Goal: Transaction & Acquisition: Purchase product/service

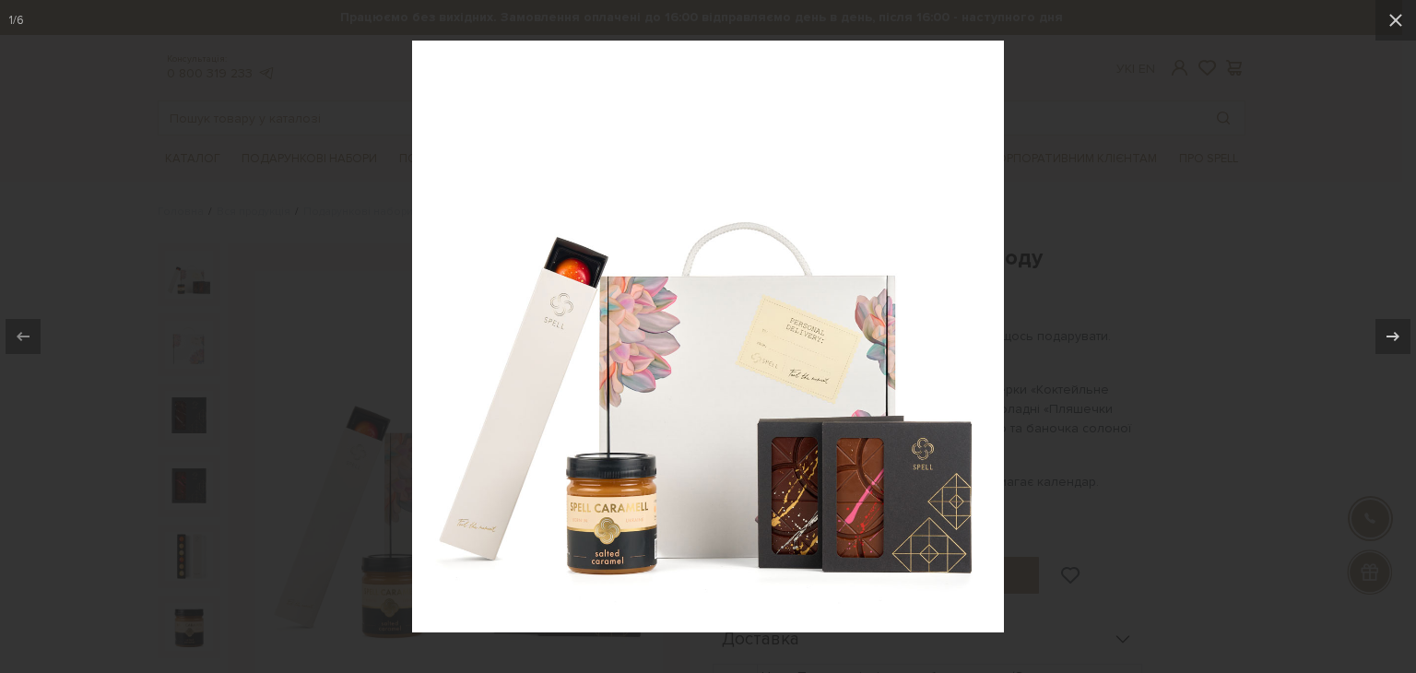
click at [1180, 181] on div at bounding box center [708, 336] width 1416 height 673
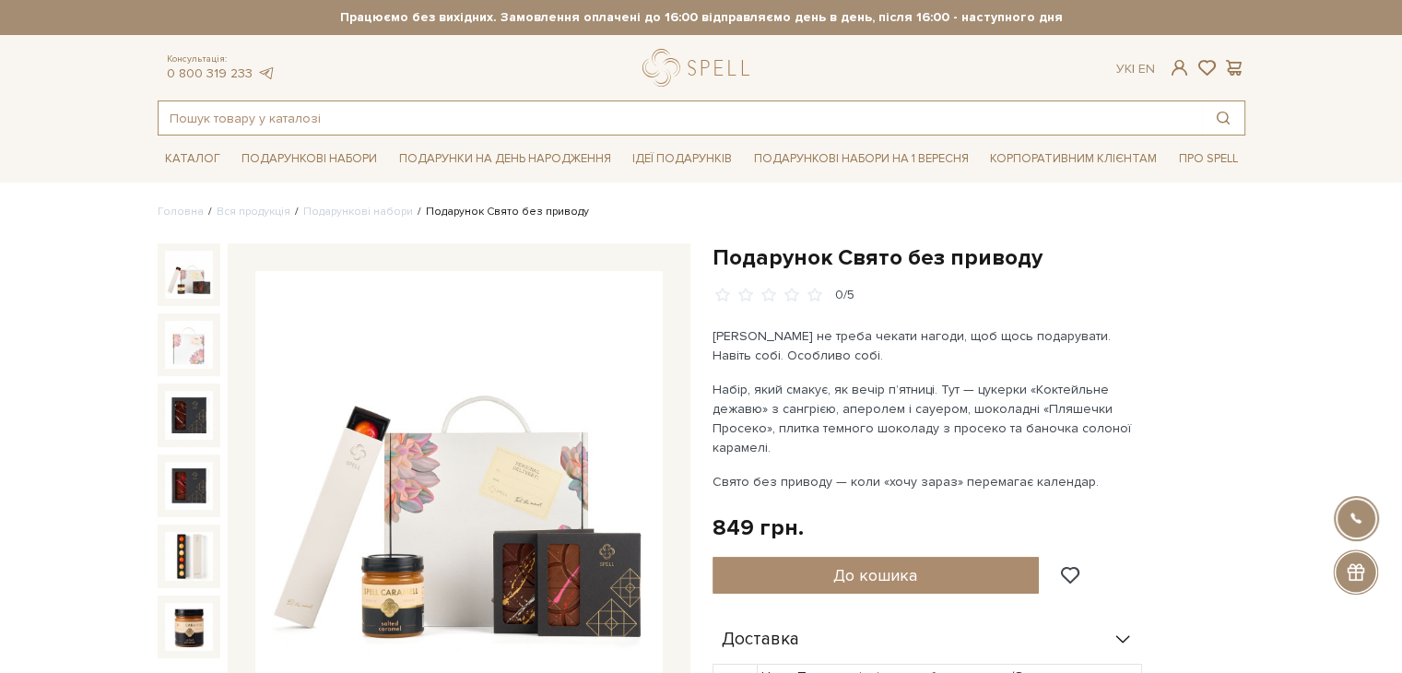
click at [627, 120] on input "text" at bounding box center [681, 117] width 1044 height 33
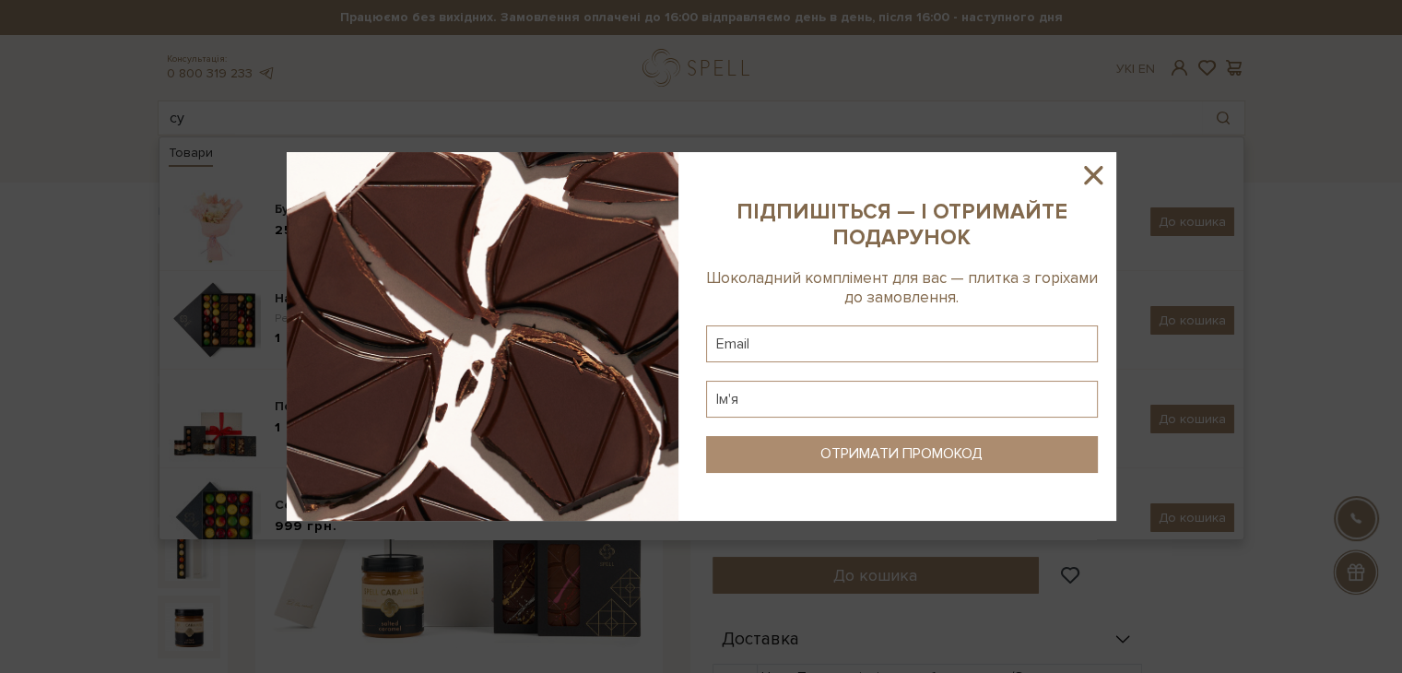
click at [627, 120] on div at bounding box center [701, 336] width 1402 height 673
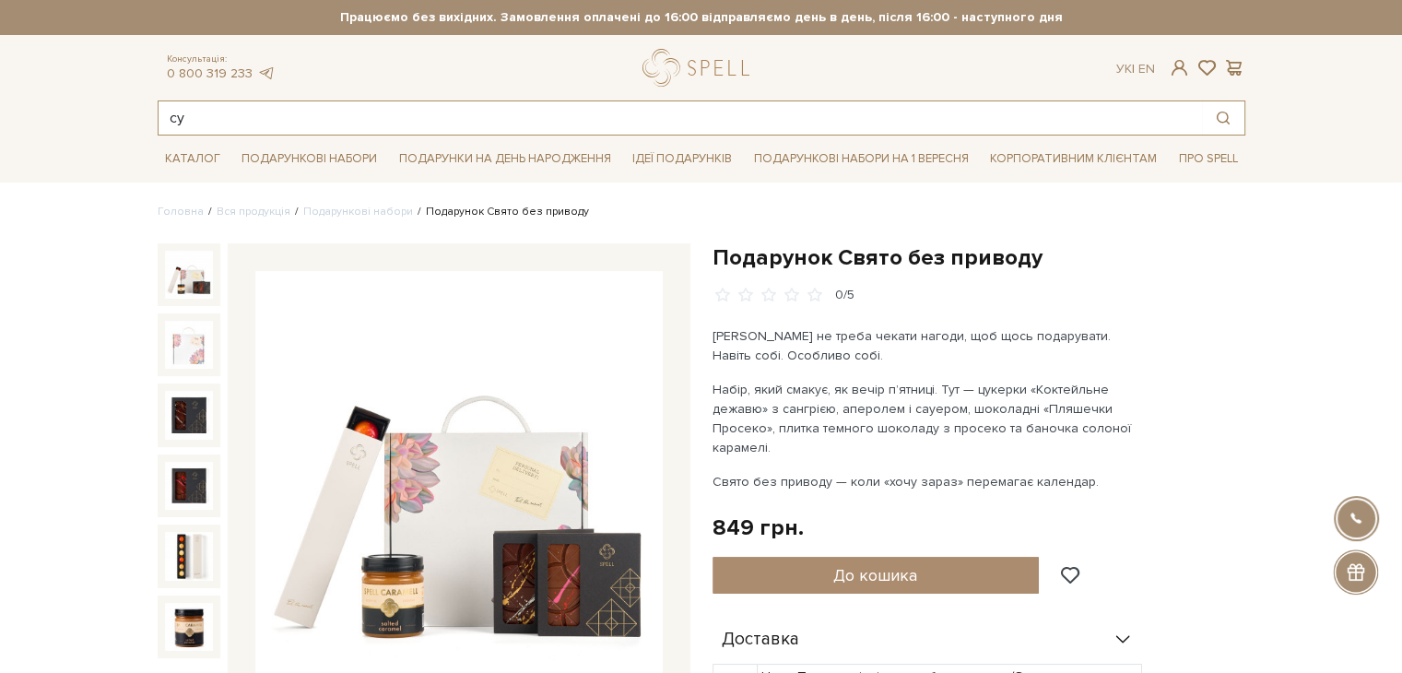
click at [626, 120] on input "су" at bounding box center [681, 117] width 1044 height 33
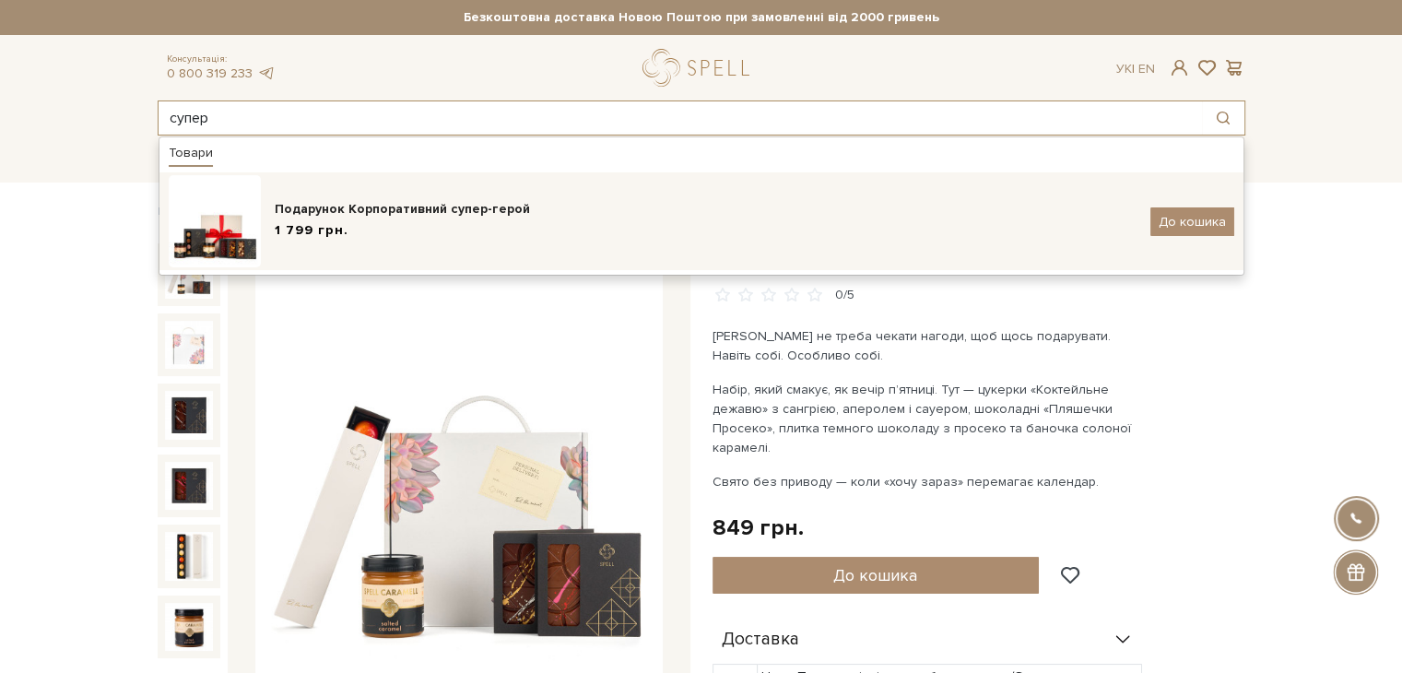
type input "супер"
click at [531, 202] on div "Подарунок Корпоративний супер-герой" at bounding box center [706, 209] width 862 height 18
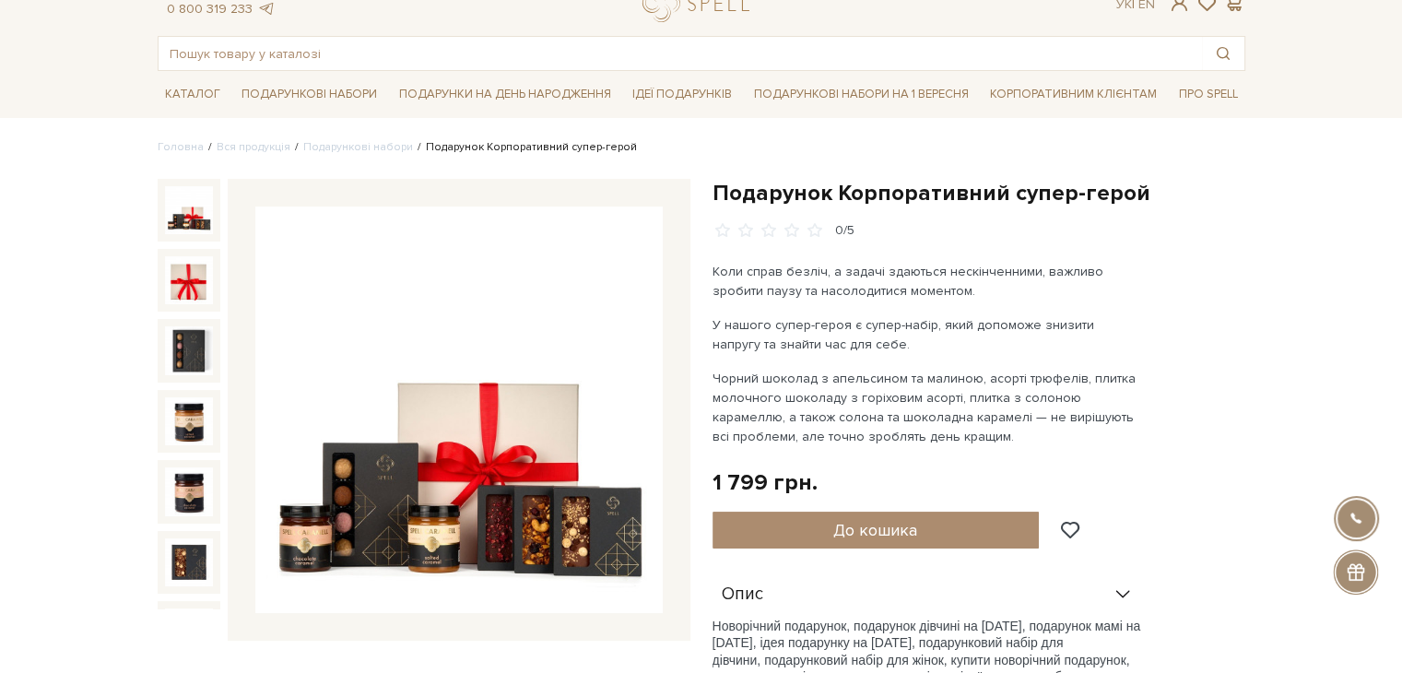
scroll to position [92, 0]
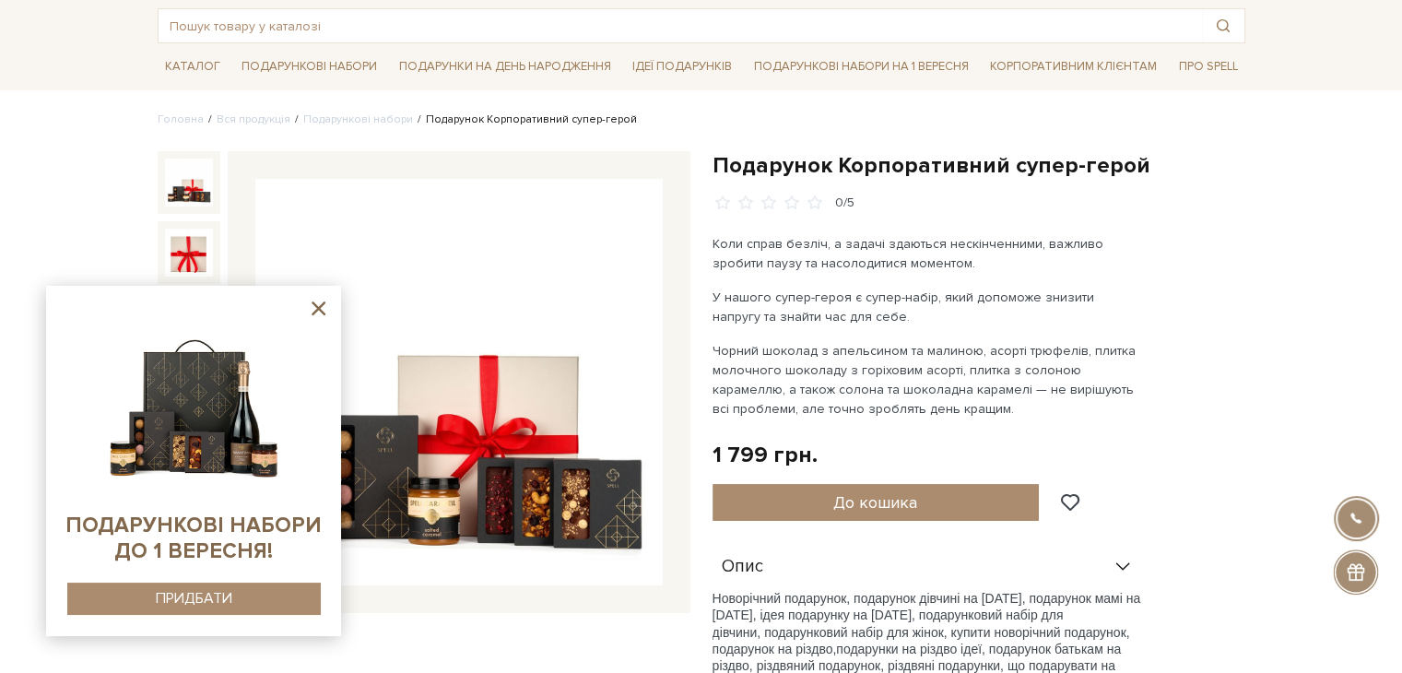
click at [1254, 248] on div "Подарунок Корпоративний супер-герой 0/5 Коли справ безліч, а задачі здаються не…" at bounding box center [979, 535] width 555 height 768
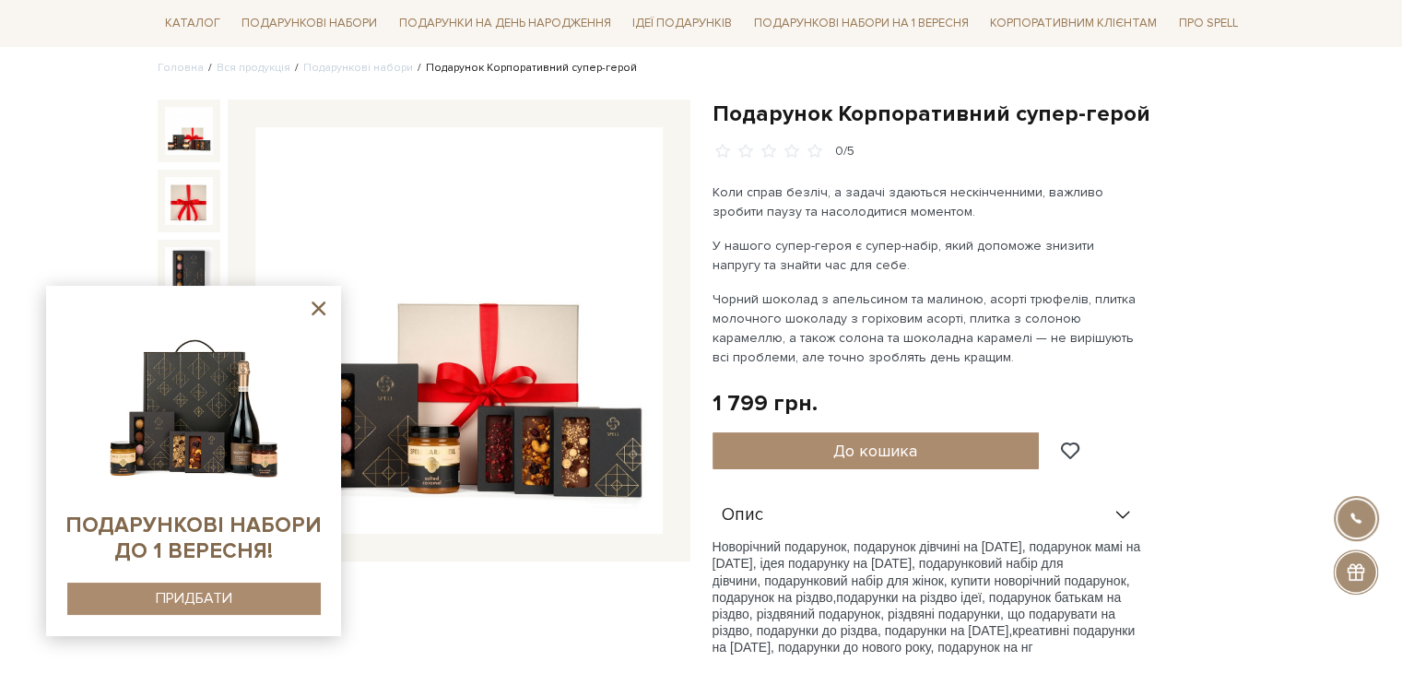
scroll to position [184, 0]
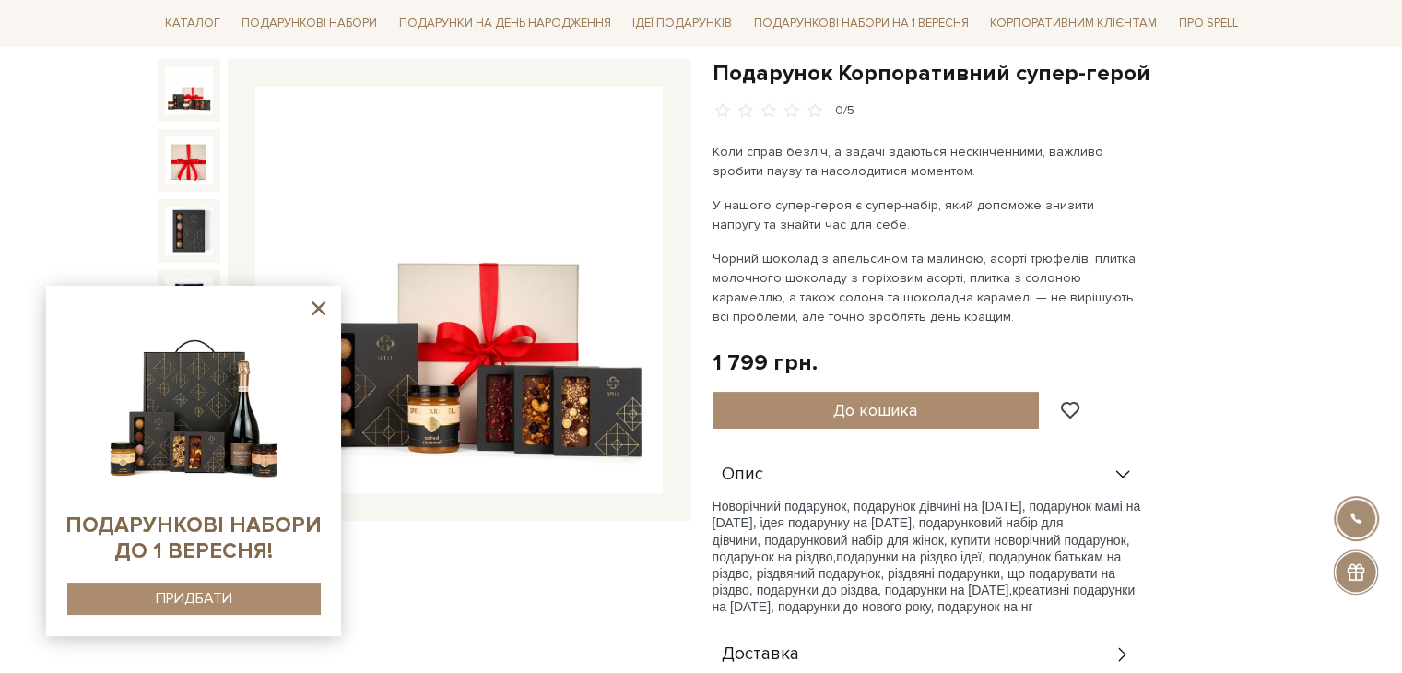
click at [321, 301] on icon at bounding box center [318, 308] width 23 height 23
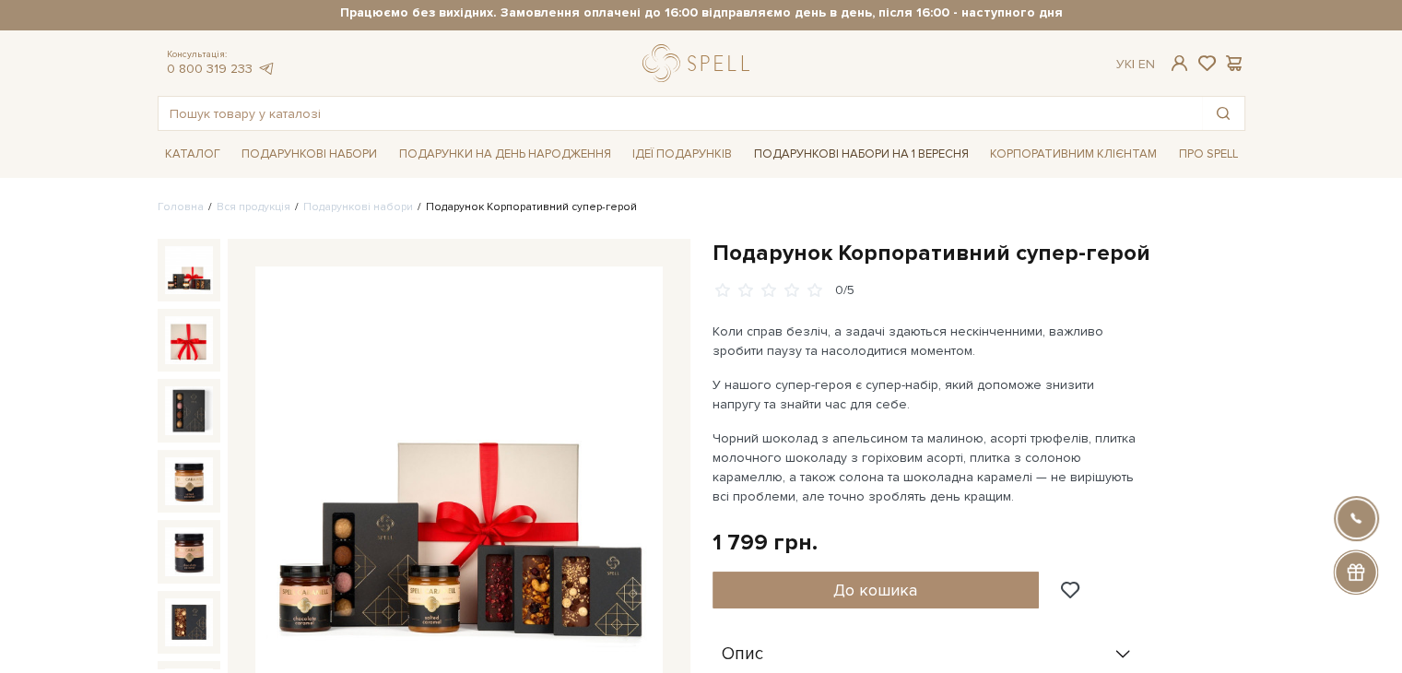
scroll to position [0, 0]
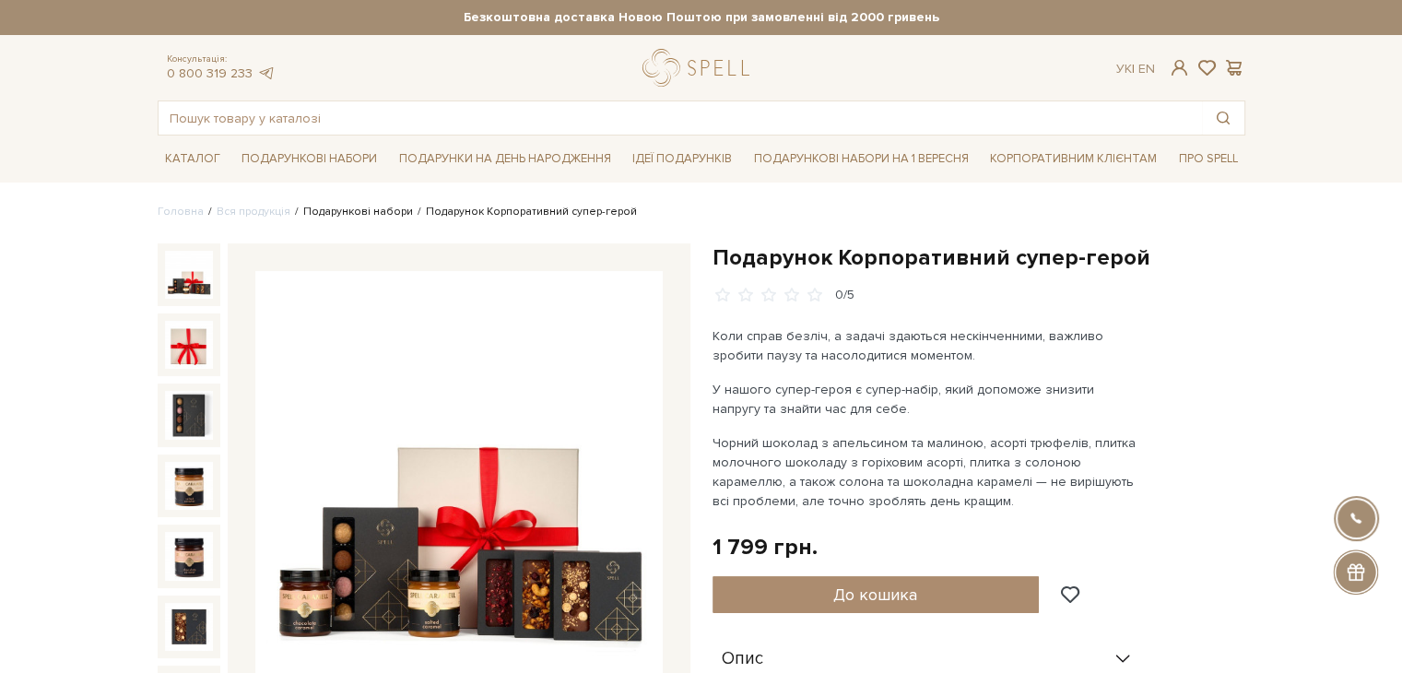
click at [346, 209] on link "Подарункові набори" at bounding box center [358, 212] width 110 height 14
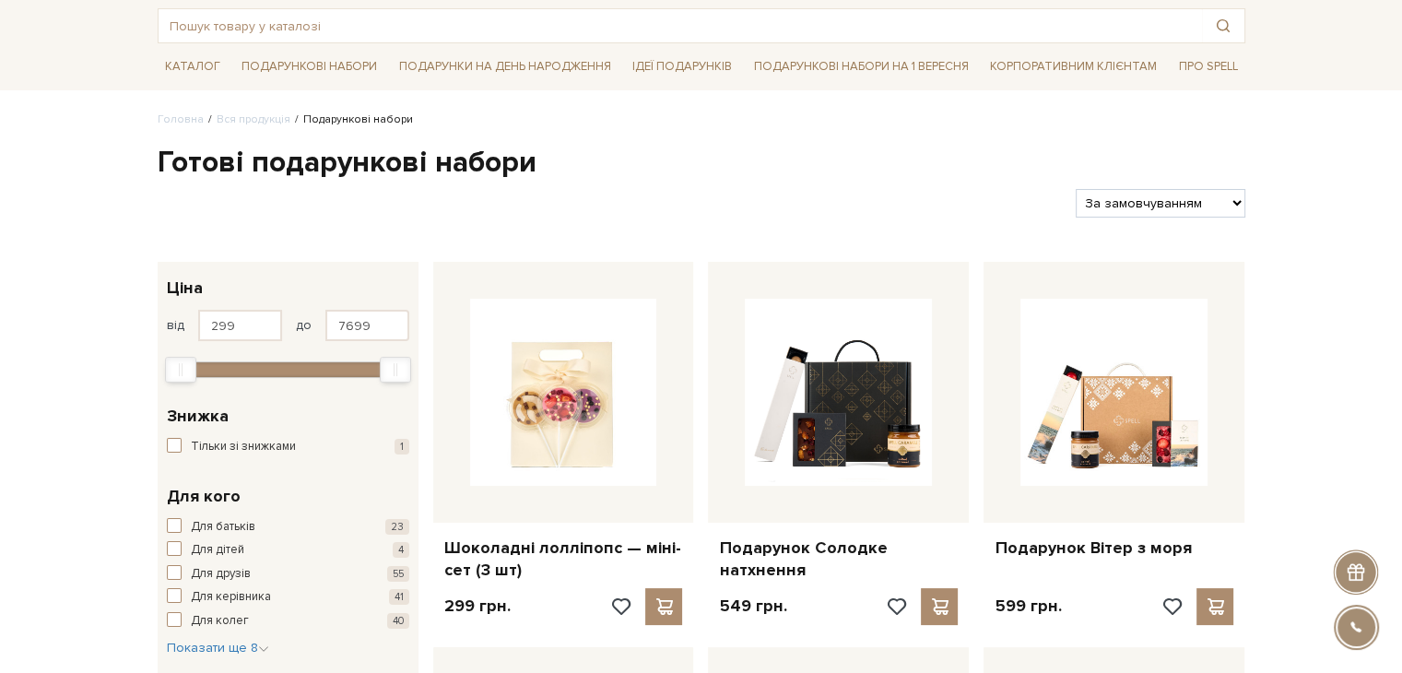
click at [1099, 208] on select "За замовчуванням За Ціною (зростання) За Ціною (зменшення) Новинки За популярні…" at bounding box center [1160, 203] width 169 height 29
select select "https://spellchocolate.com/our-productions/podarunkovi-box/?sort=p.price&order=…"
click at [1076, 189] on select "За замовчуванням За Ціною (зростання) За Ціною (зменшення) Новинки За популярні…" at bounding box center [1160, 203] width 169 height 29
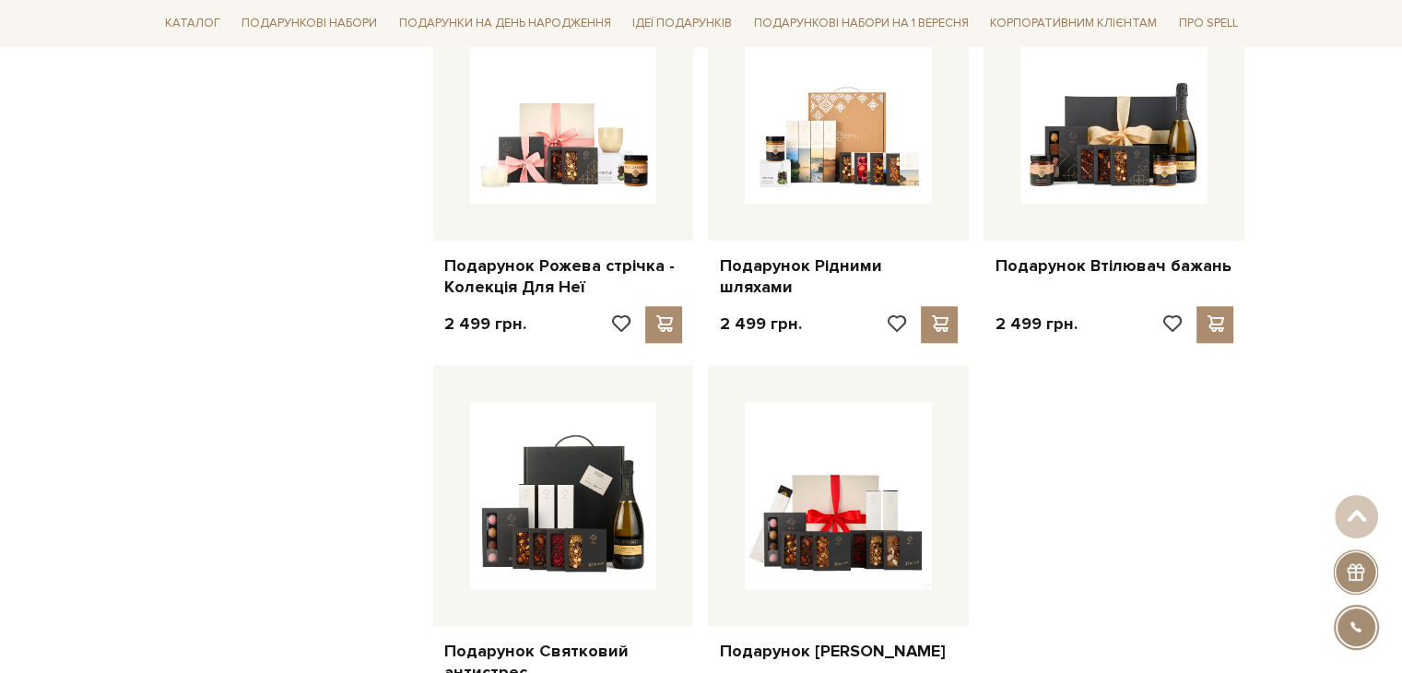
scroll to position [2120, 0]
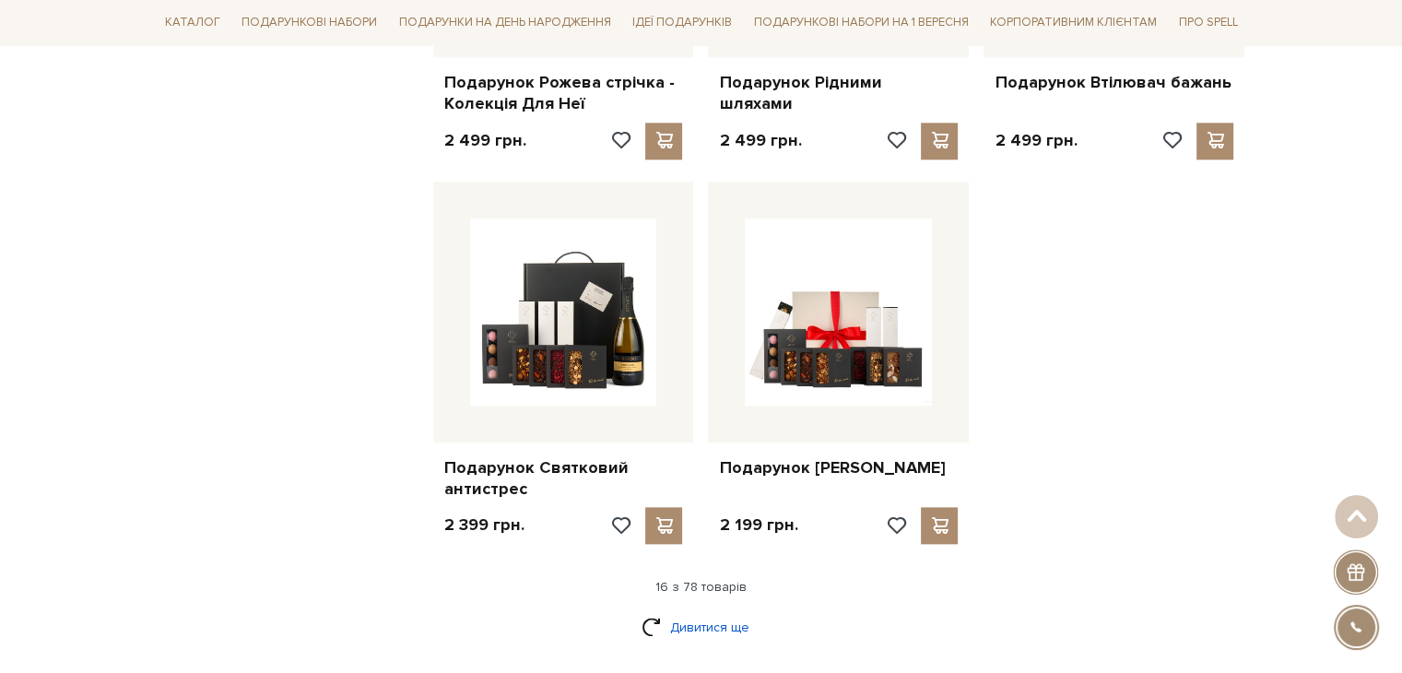
click at [701, 615] on link "Дивитися ще" at bounding box center [702, 627] width 120 height 32
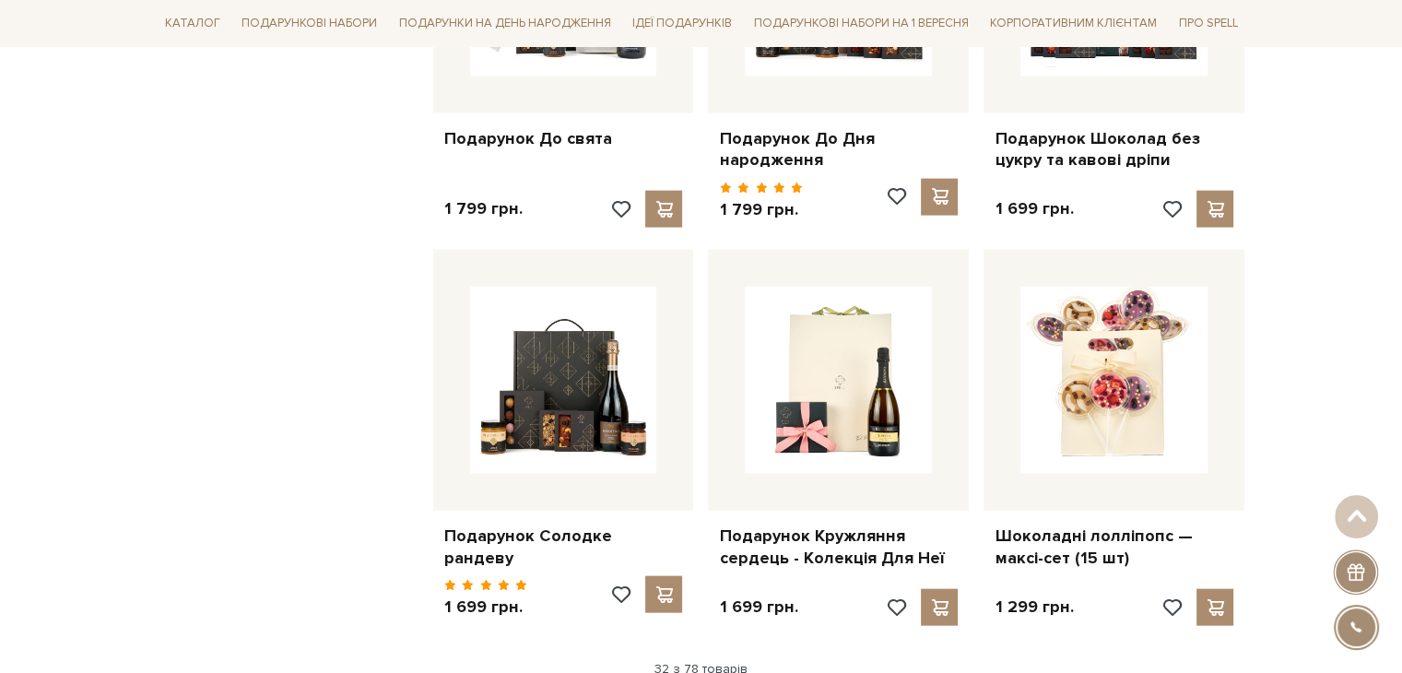
scroll to position [4057, 0]
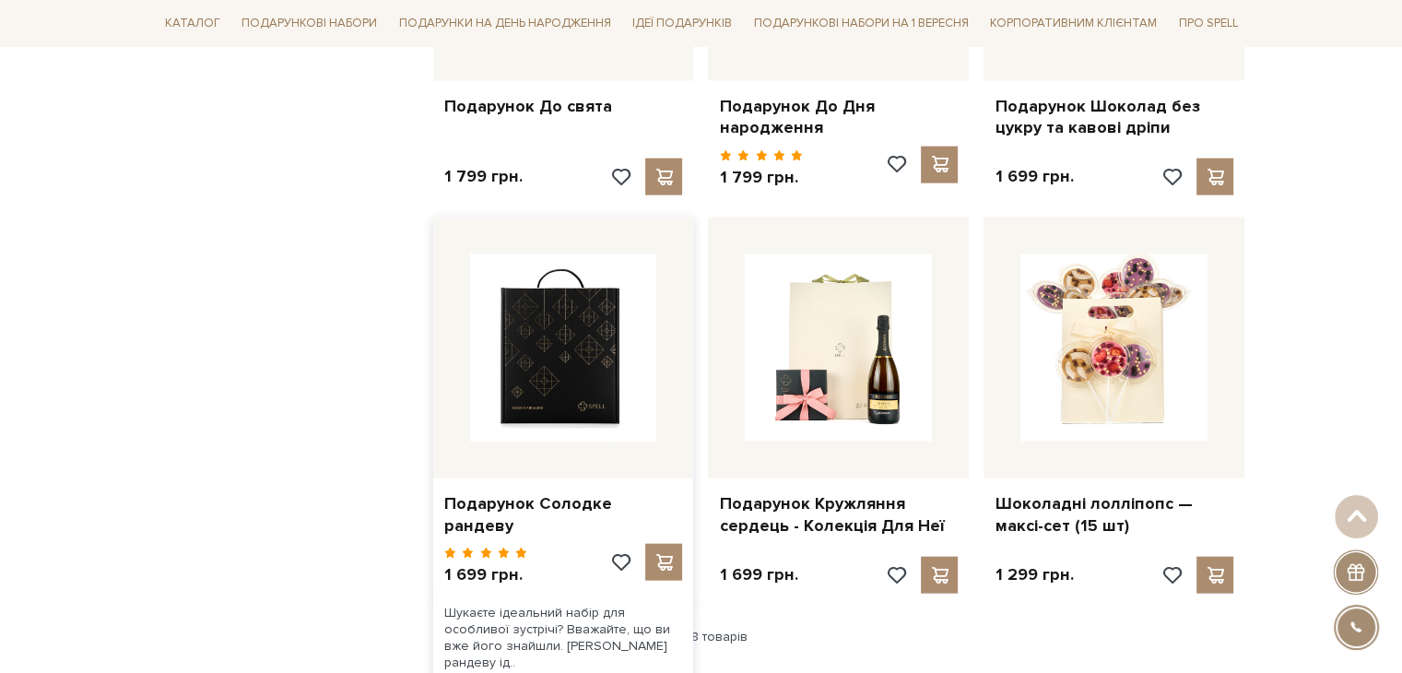
click at [521, 333] on img at bounding box center [563, 347] width 187 height 187
